Goal: Transaction & Acquisition: Purchase product/service

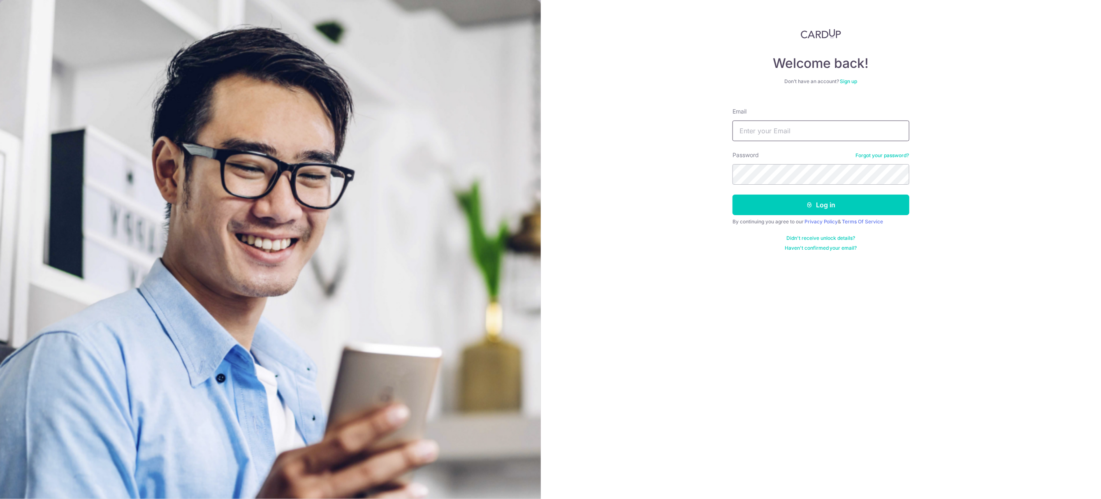
click at [785, 121] on input "Email" at bounding box center [821, 131] width 177 height 21
type input "ryanncheng@hotmail.com"
click at [823, 210] on button "Log in" at bounding box center [821, 205] width 177 height 21
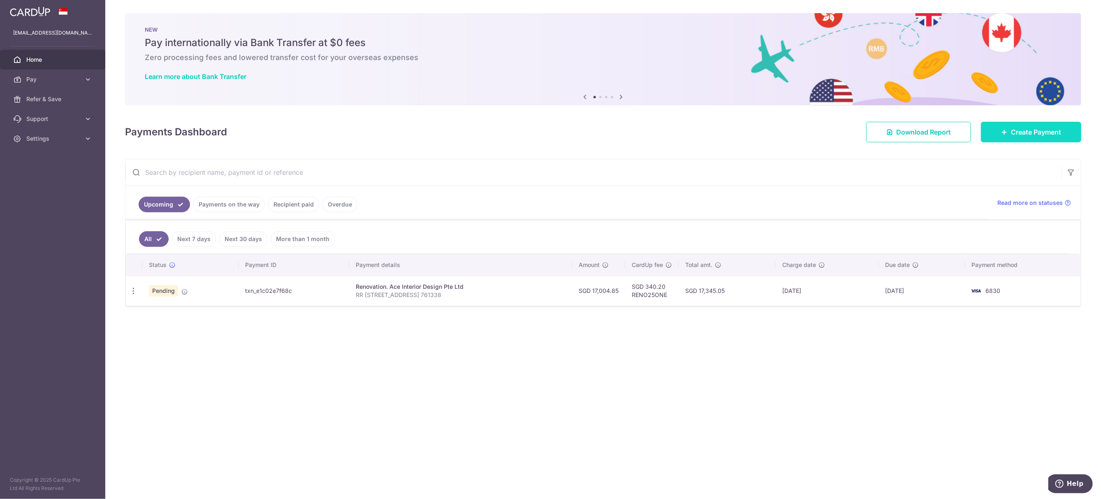
click at [1015, 138] on link "Create Payment" at bounding box center [1031, 132] width 100 height 21
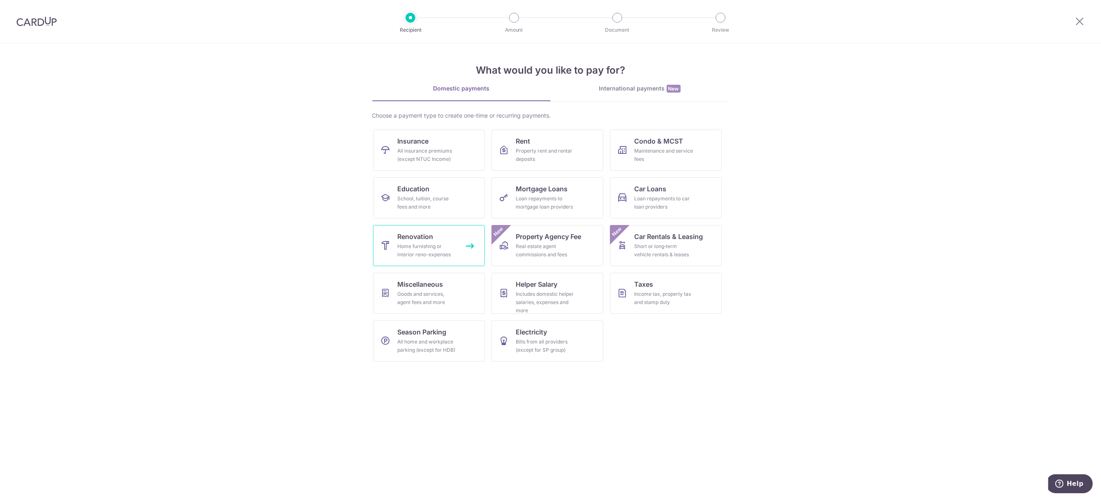
click at [417, 234] on span "Renovation" at bounding box center [416, 237] width 36 height 10
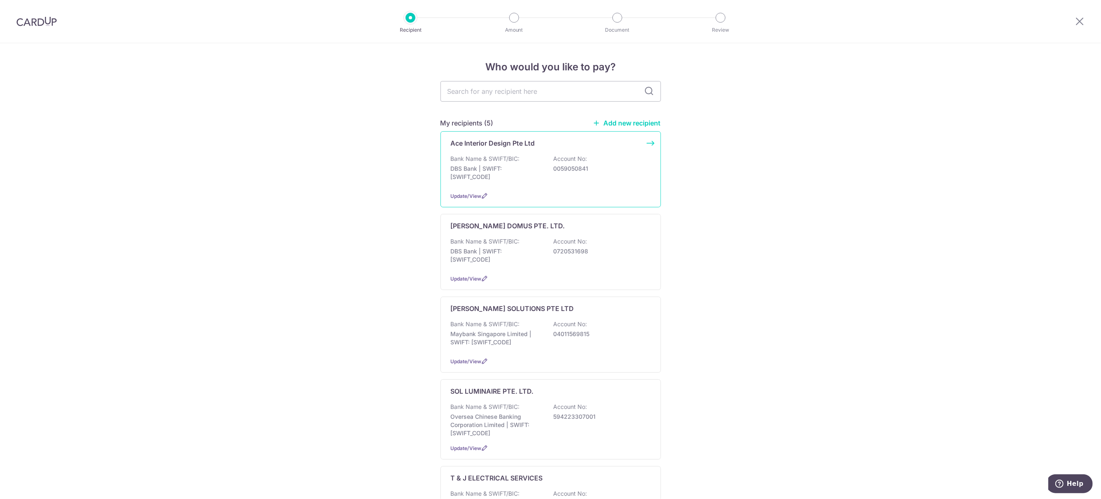
click at [570, 186] on div "Ace Interior Design Pte Ltd Bank Name & SWIFT/BIC: DBS Bank | SWIFT: DBSSSGSGXX…" at bounding box center [551, 169] width 220 height 76
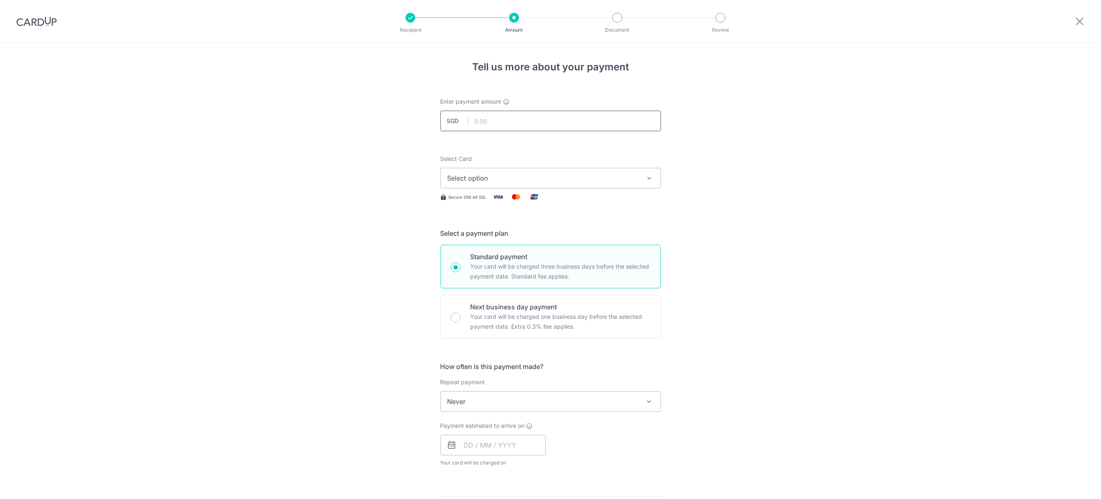
click at [504, 123] on input "text" at bounding box center [551, 121] width 220 height 21
type input "16,500.00"
click at [492, 180] on span "Select option" at bounding box center [544, 178] width 192 height 10
click at [491, 227] on link "**** 6830" at bounding box center [551, 237] width 220 height 20
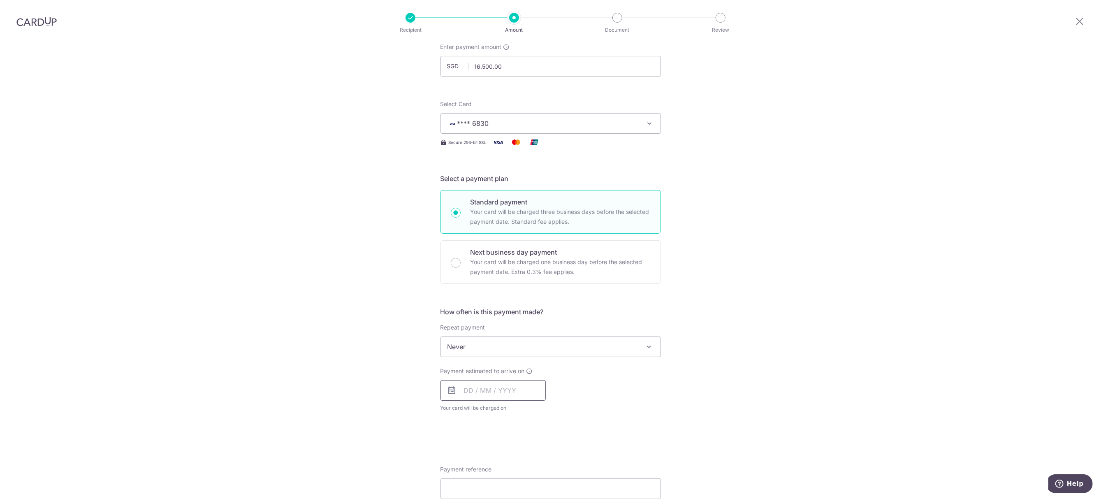
click at [481, 387] on input "text" at bounding box center [493, 390] width 105 height 21
click at [533, 463] on link "10" at bounding box center [539, 465] width 13 height 13
type input "[DATE]"
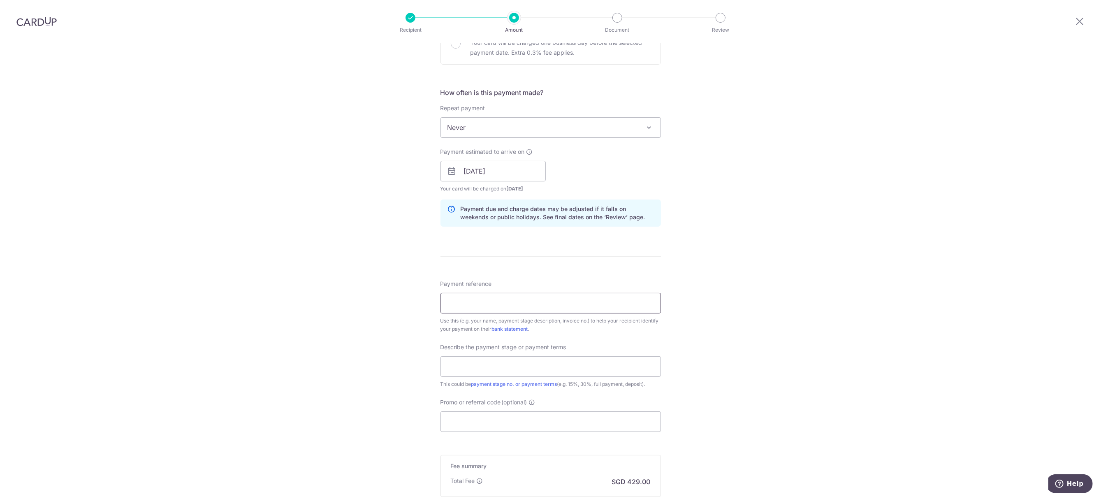
click at [471, 306] on input "Payment reference" at bounding box center [551, 303] width 220 height 21
type input "RR [STREET_ADDRESS] 761338"
click at [482, 372] on input "text" at bounding box center [551, 366] width 220 height 21
type input "7th Payment 2ND Split 50%"
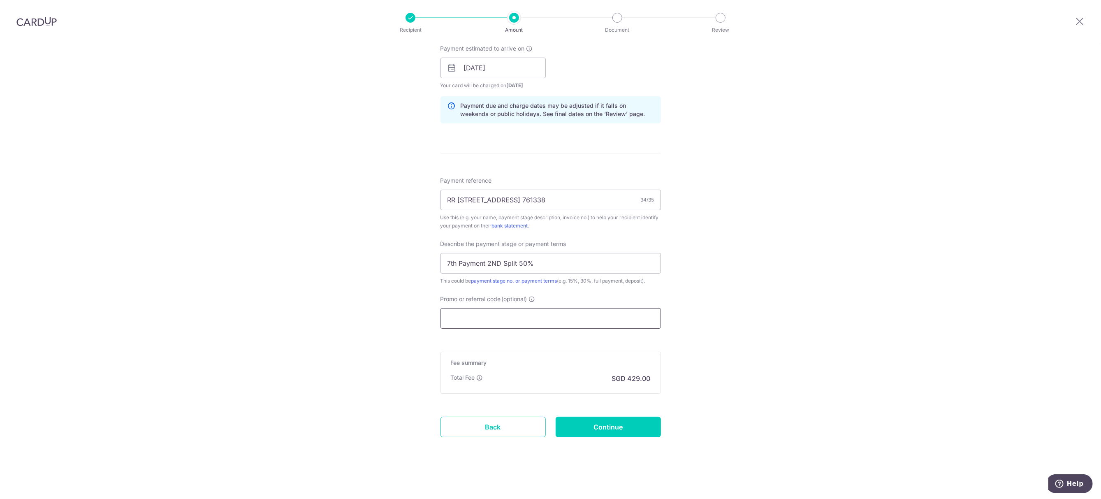
click at [472, 320] on input "Promo or referral code (optional)" at bounding box center [551, 318] width 220 height 21
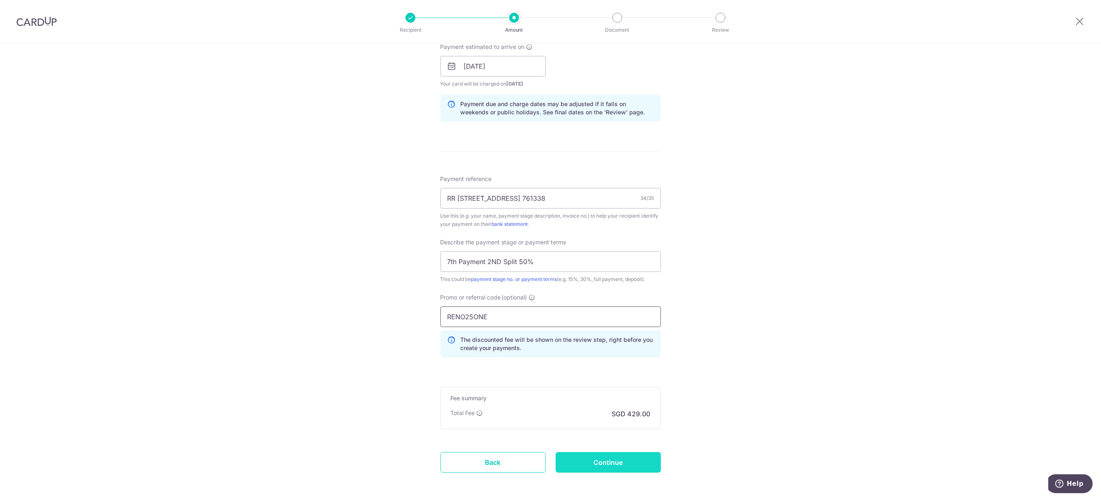
type input "RENO25ONE"
click at [630, 466] on input "Continue" at bounding box center [608, 462] width 105 height 21
type input "Create Schedule"
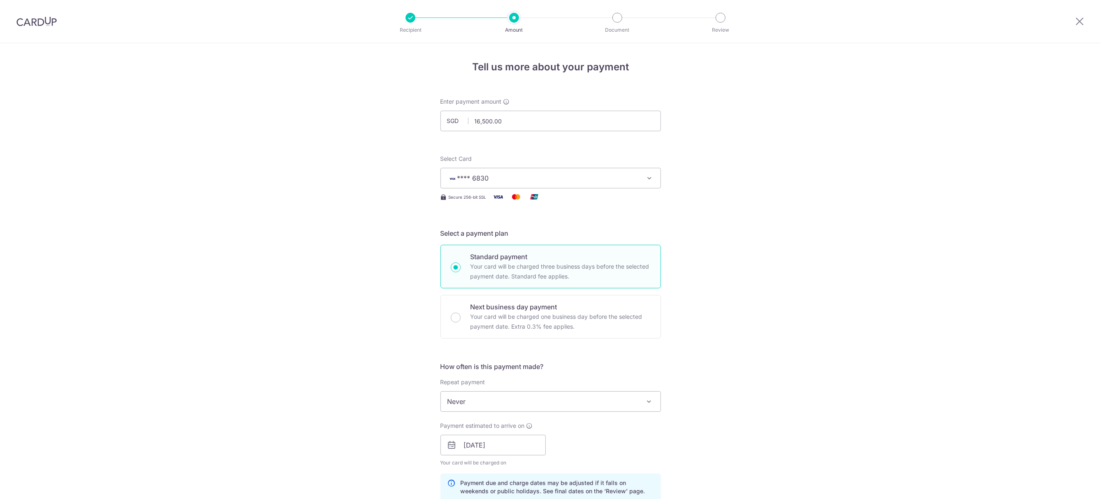
scroll to position [428, 0]
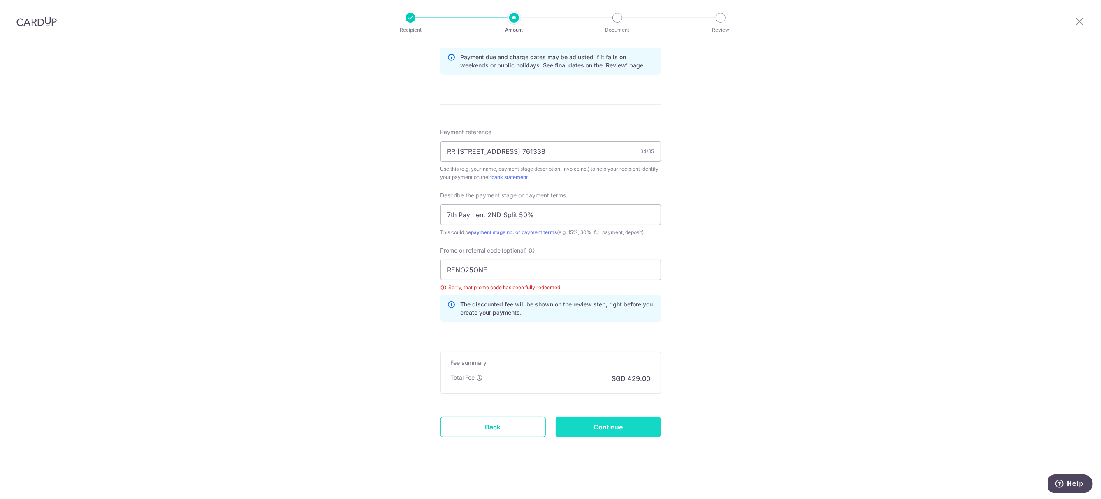
click at [600, 422] on input "Continue" at bounding box center [608, 427] width 105 height 21
type input "Update Schedule"
drag, startPoint x: 503, startPoint y: 264, endPoint x: 348, endPoint y: 250, distance: 155.2
click at [349, 250] on div "Tell us more about your payment Enter payment amount SGD 16,500.00 16500.00 Sel…" at bounding box center [550, 57] width 1101 height 881
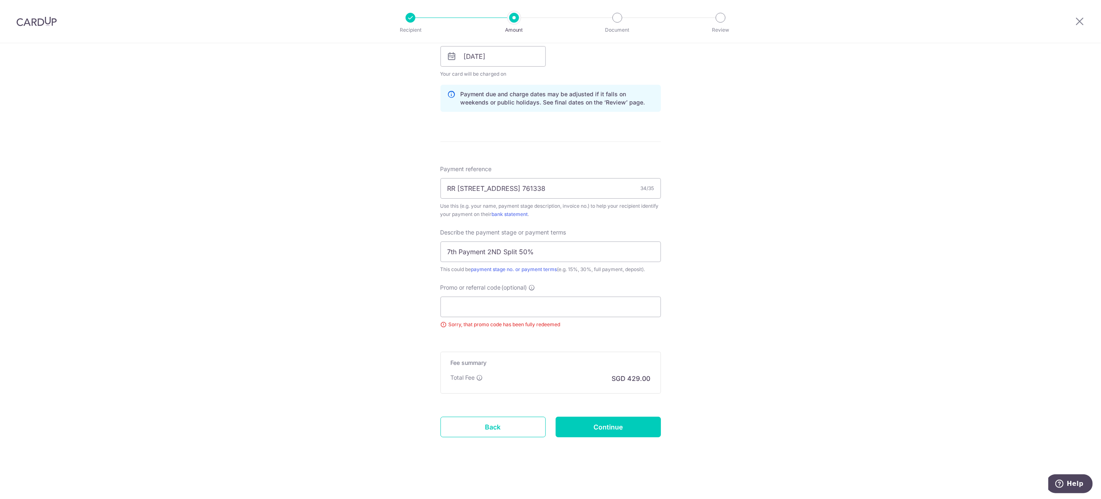
click at [577, 410] on form "Enter payment amount SGD 16,500.00 16500.00 Select Card **** 6830 Add credit ca…" at bounding box center [551, 84] width 220 height 751
click at [581, 422] on input "Continue" at bounding box center [608, 427] width 105 height 21
type input "Update Schedule"
